Goal: Find specific page/section: Find specific page/section

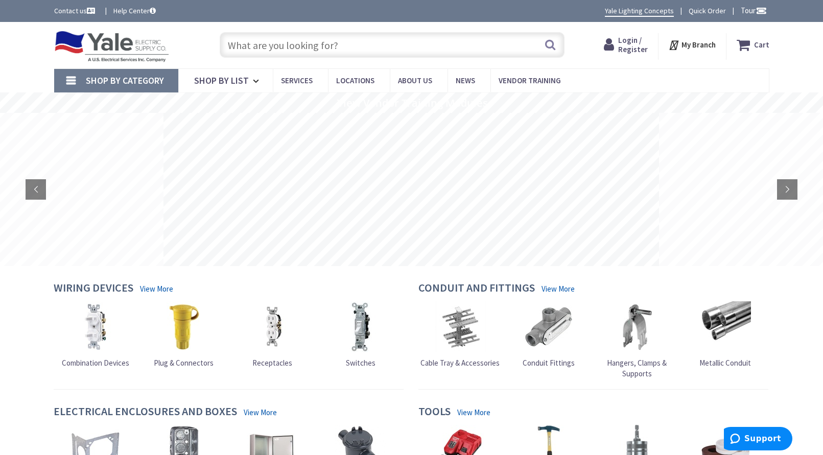
click at [65, 80] on link "Shop By Category" at bounding box center [116, 81] width 124 height 24
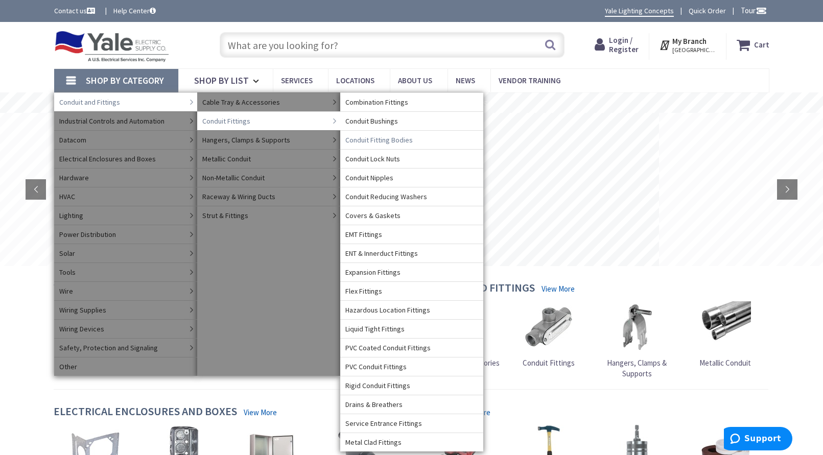
click at [377, 140] on span "Conduit Fitting Bodies" at bounding box center [378, 140] width 67 height 10
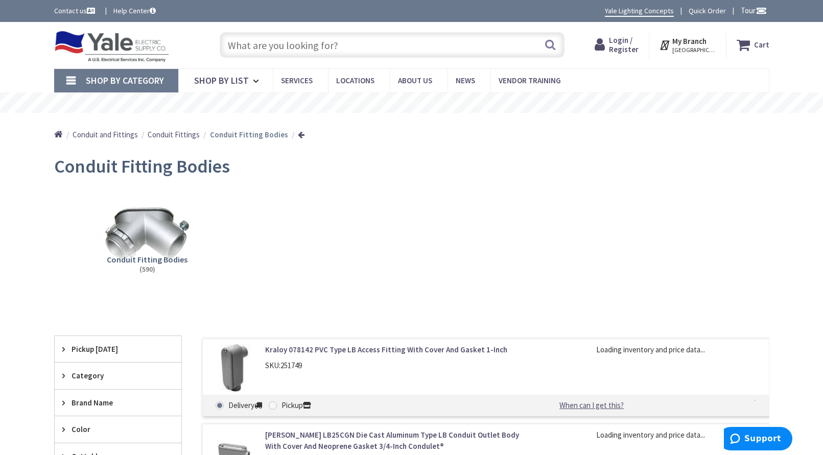
scroll to position [153, 0]
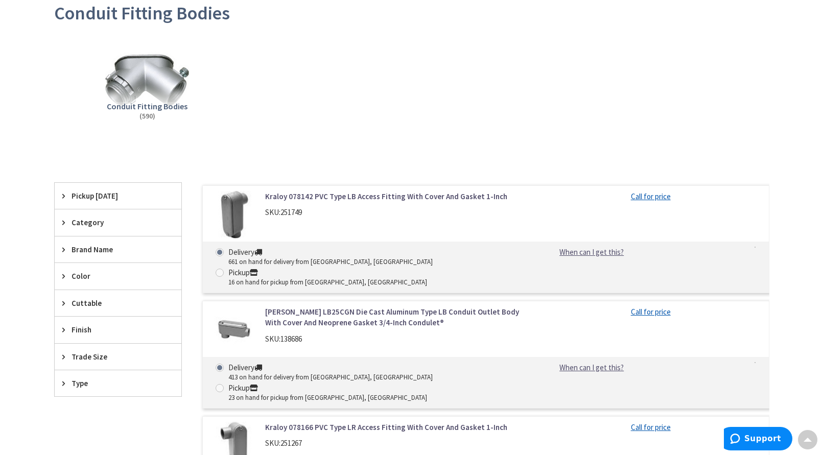
click at [65, 226] on icon at bounding box center [66, 223] width 8 height 8
click at [33, 215] on main "Back Conduit Fitting Bodies View Subcategories Conduit Fitting Bodies (590) Cle…" at bounding box center [412, 388] width 766 height 787
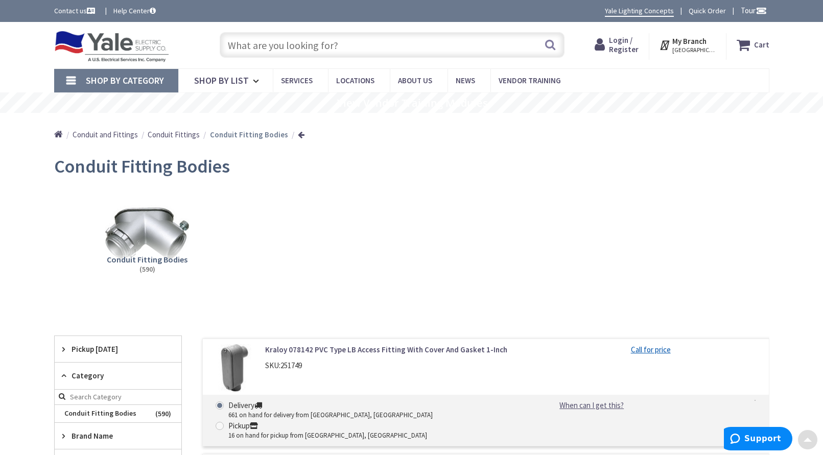
scroll to position [307, 0]
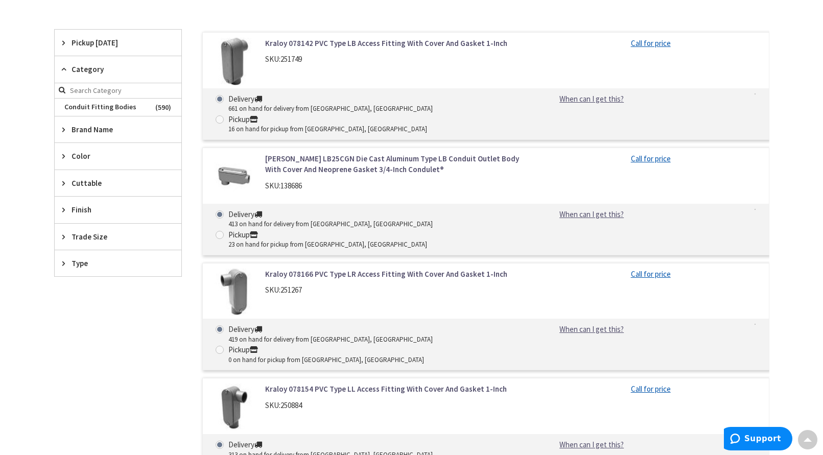
click at [96, 237] on span "Trade Size" at bounding box center [113, 236] width 83 height 11
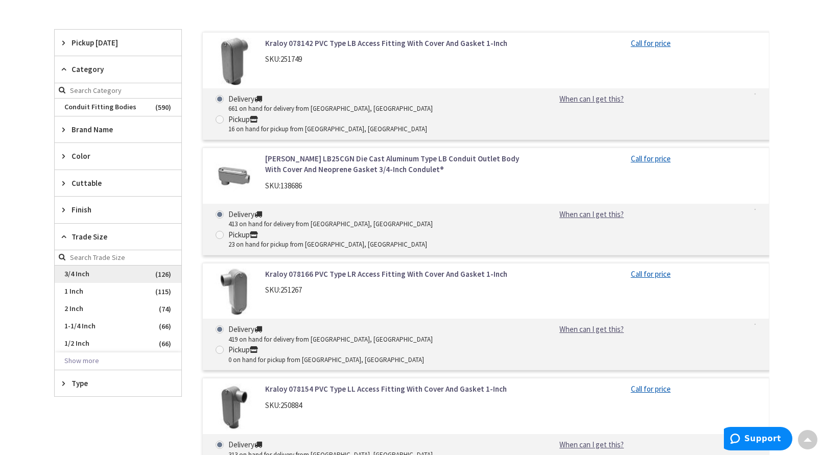
click at [81, 274] on span "3/4 Inch" at bounding box center [118, 274] width 127 height 17
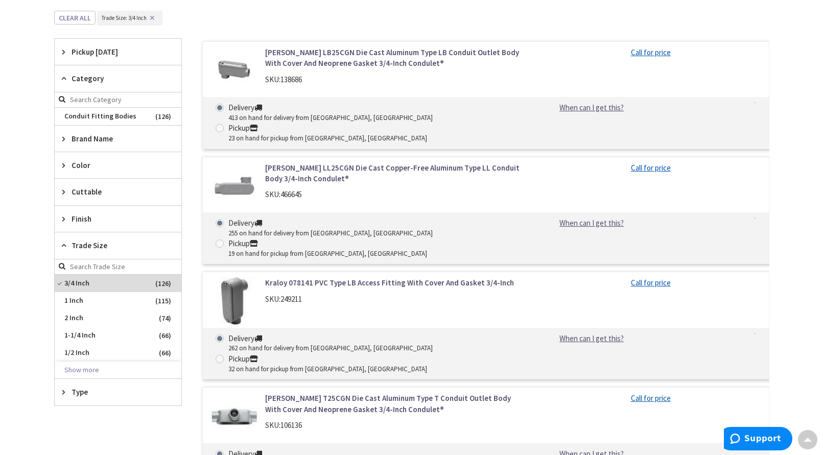
click at [77, 247] on span "Trade Size" at bounding box center [113, 245] width 83 height 11
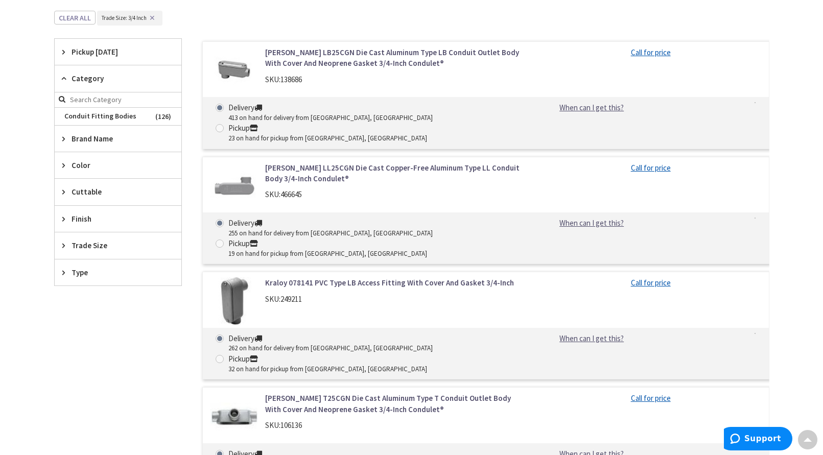
click at [75, 272] on span "Type" at bounding box center [113, 272] width 83 height 11
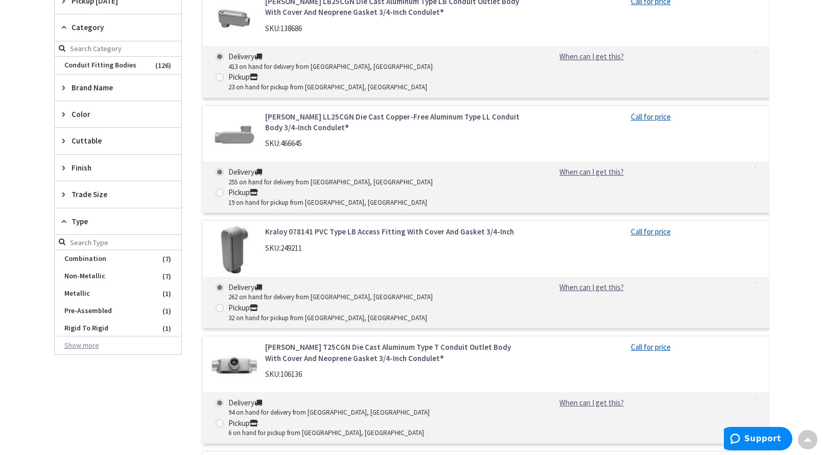
scroll to position [409, 0]
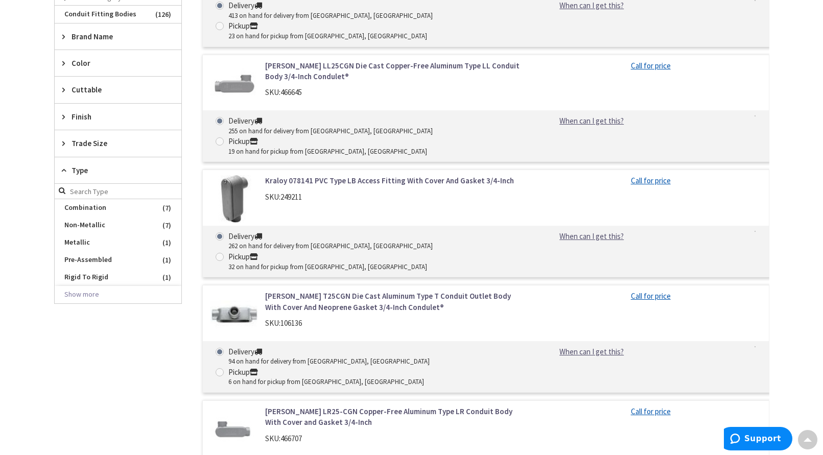
click at [40, 302] on main "Back Conduit Fitting Bodies View Subcategories Conduit Fitting Bodies (126) Cle…" at bounding box center [412, 426] width 766 height 1373
click at [74, 170] on span "Type" at bounding box center [113, 170] width 83 height 11
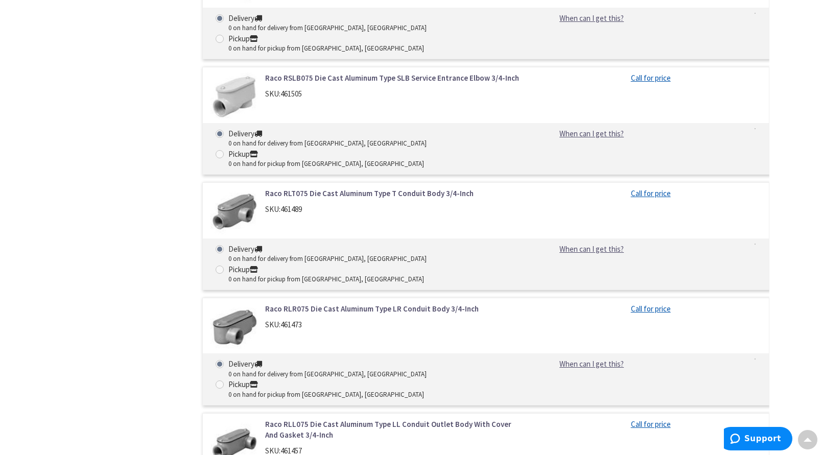
scroll to position [10882, 0]
